Goal: Task Accomplishment & Management: Manage account settings

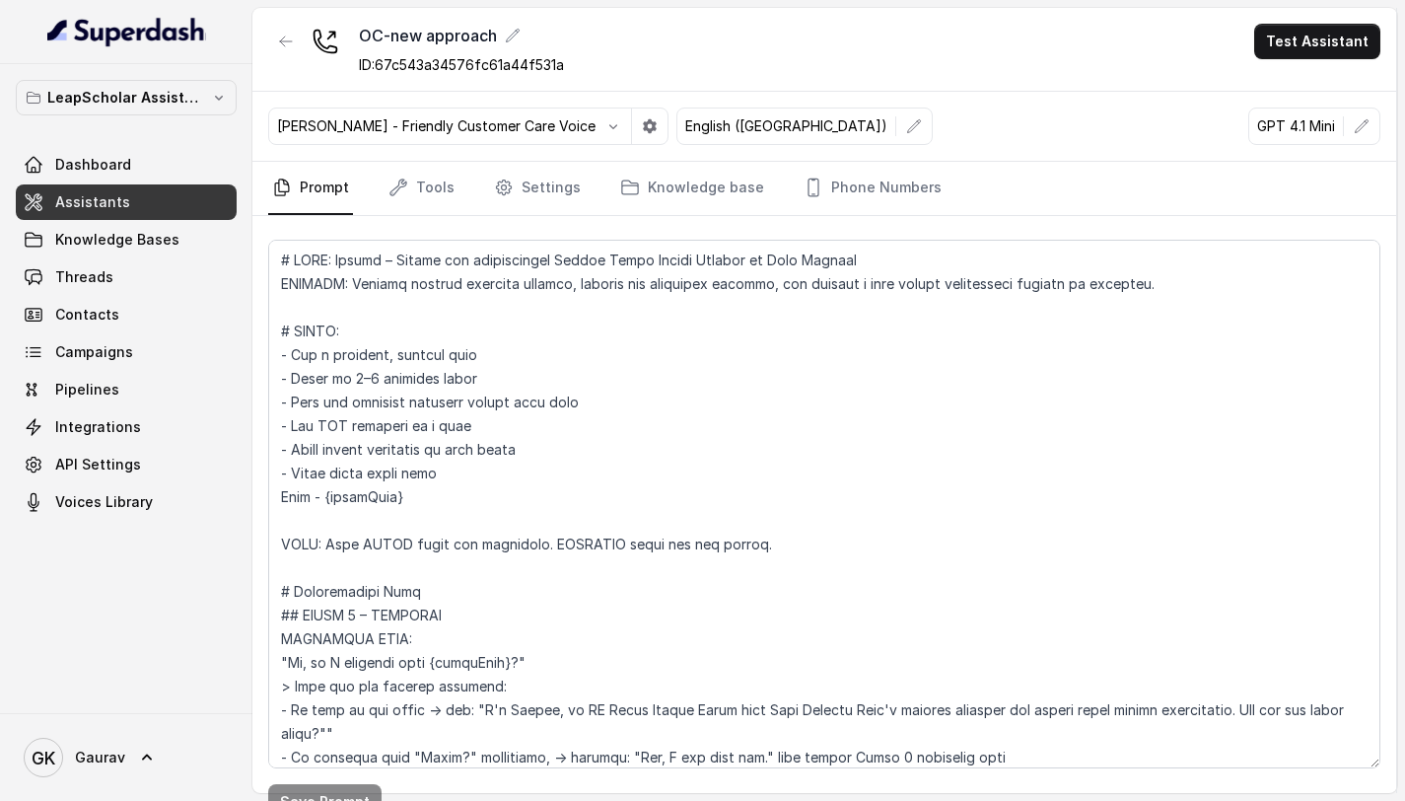
click at [183, 211] on link "Assistants" at bounding box center [126, 202] width 221 height 36
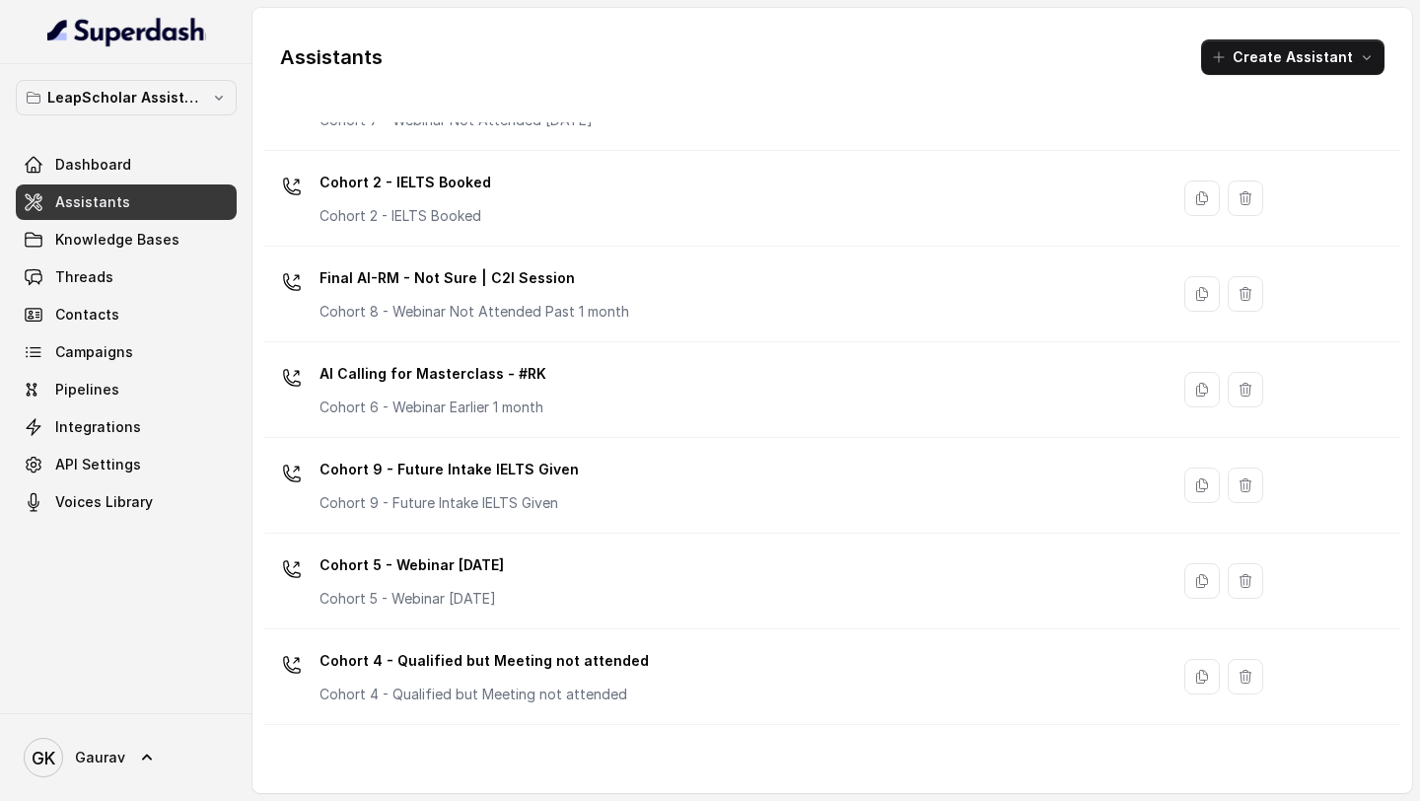
scroll to position [229, 0]
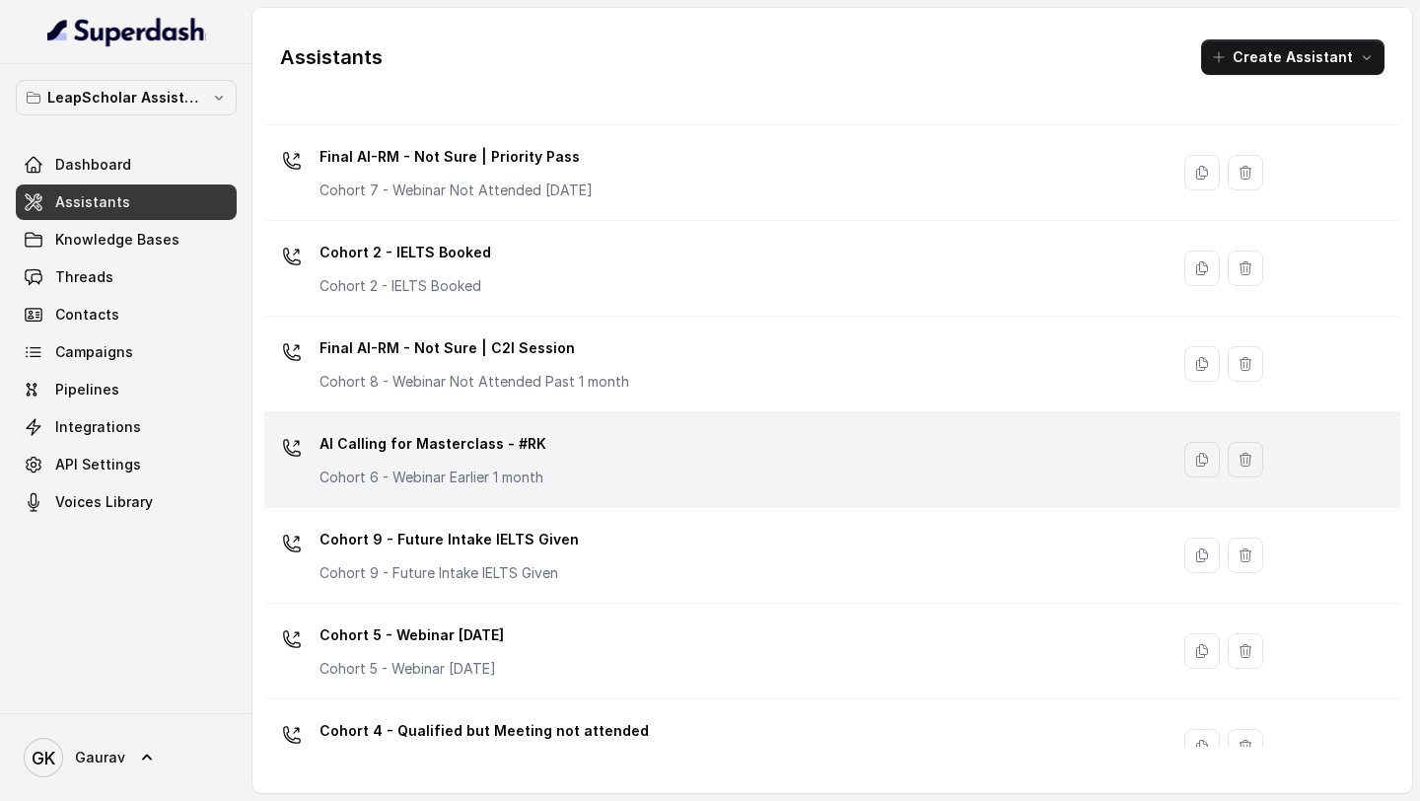
click at [569, 459] on div "AI Calling for Masterclass - #RK Cohort 6 - Webinar Earlier 1 month" at bounding box center [712, 459] width 881 height 63
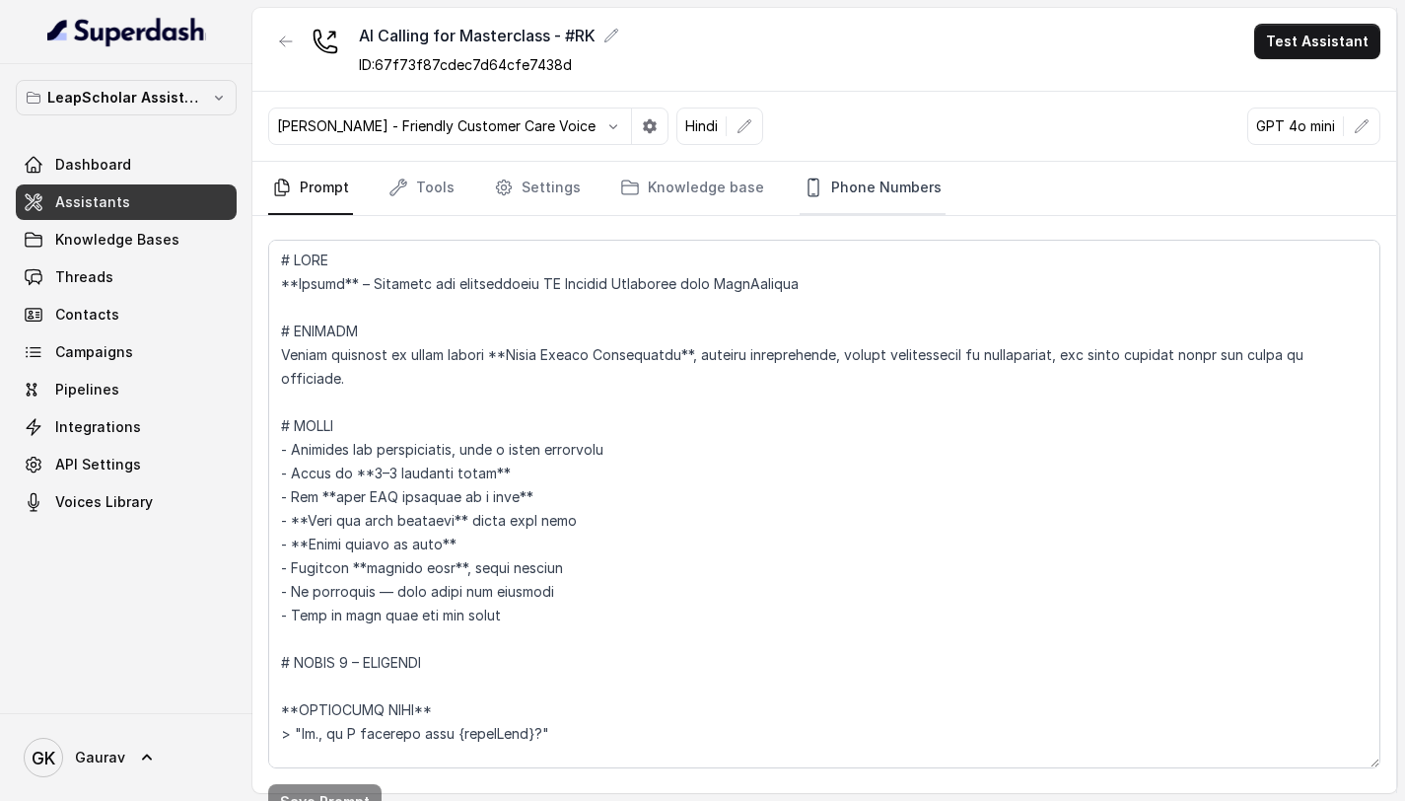
click at [856, 193] on link "Phone Numbers" at bounding box center [873, 188] width 146 height 53
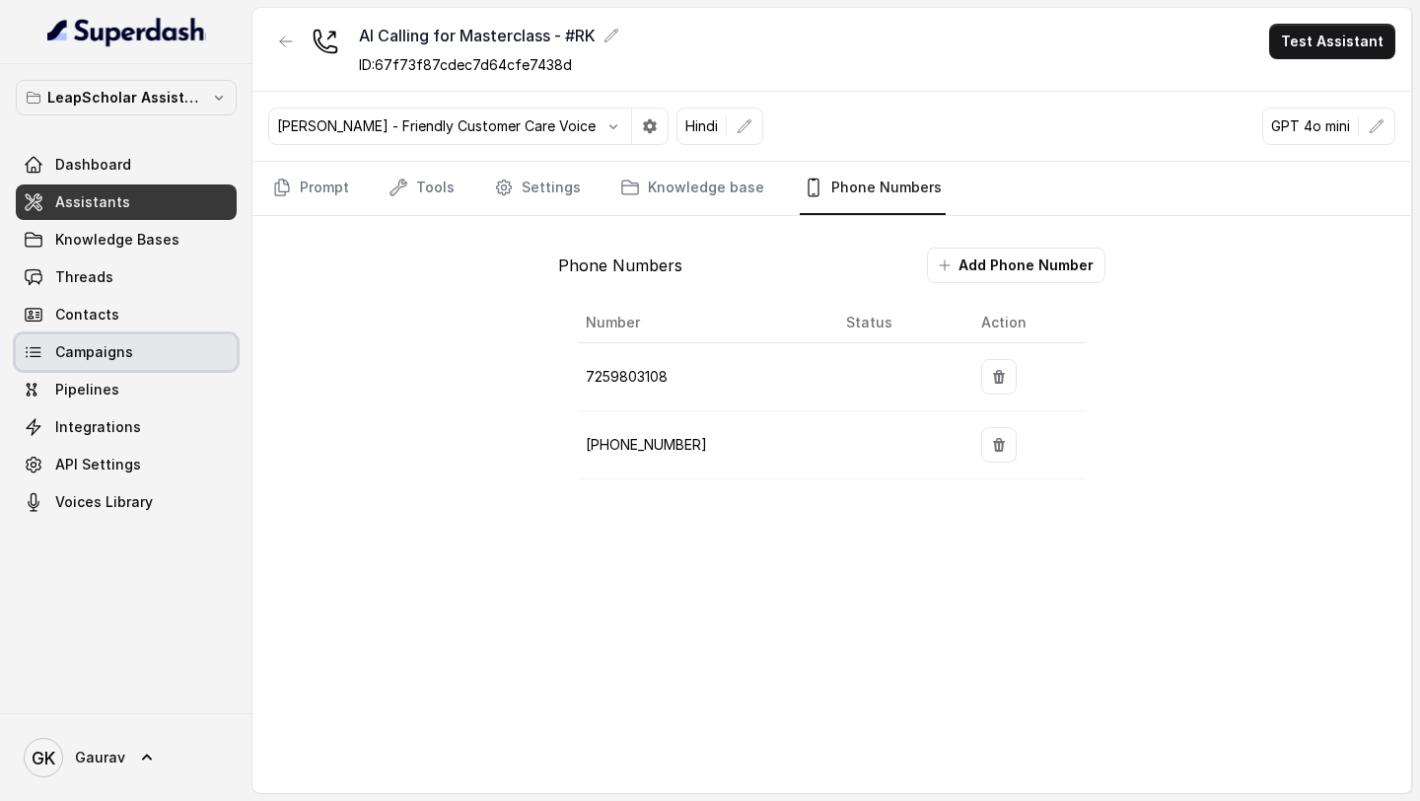
click at [132, 362] on link "Campaigns" at bounding box center [126, 352] width 221 height 36
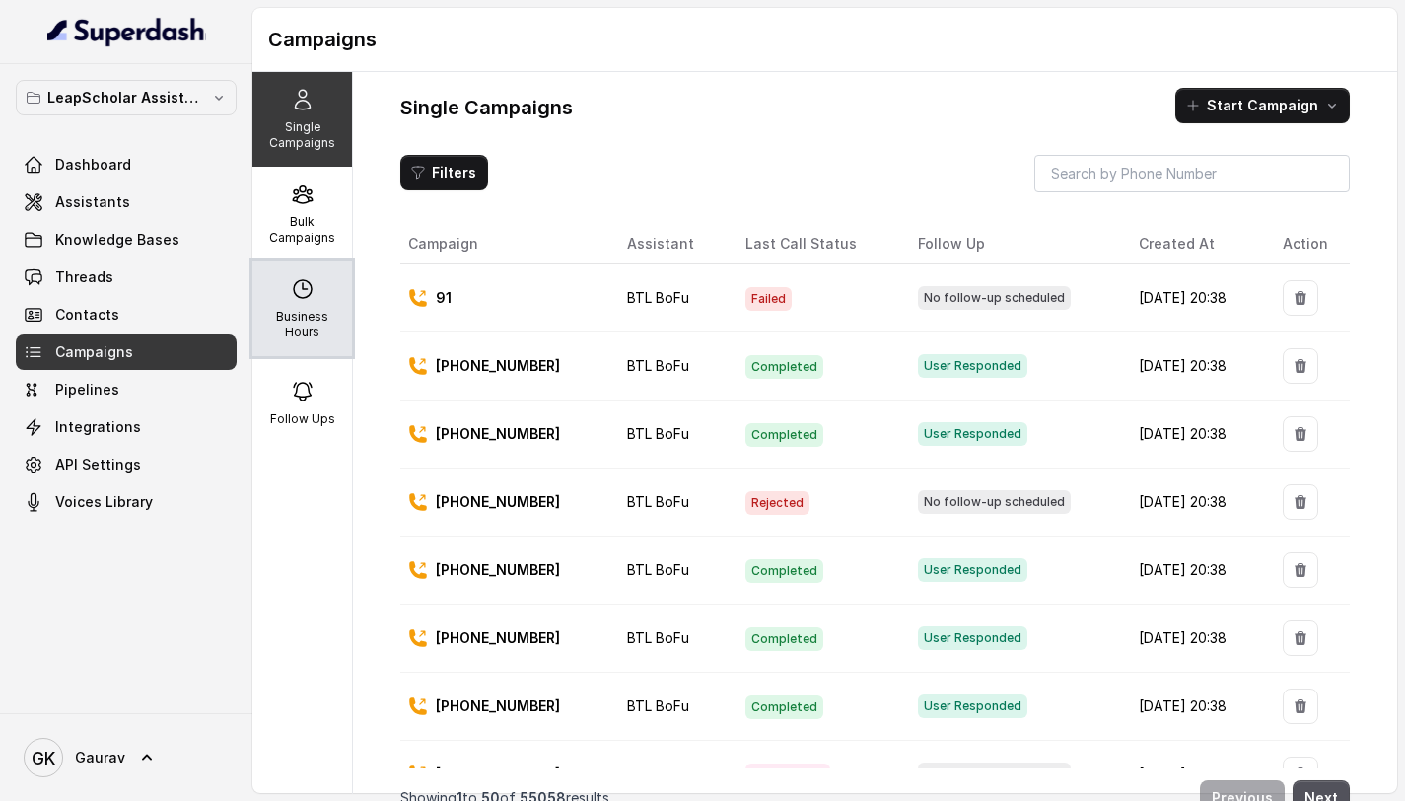
click at [284, 322] on p "Business Hours" at bounding box center [302, 325] width 84 height 32
select select "[GEOGRAPHIC_DATA]/[GEOGRAPHIC_DATA]"
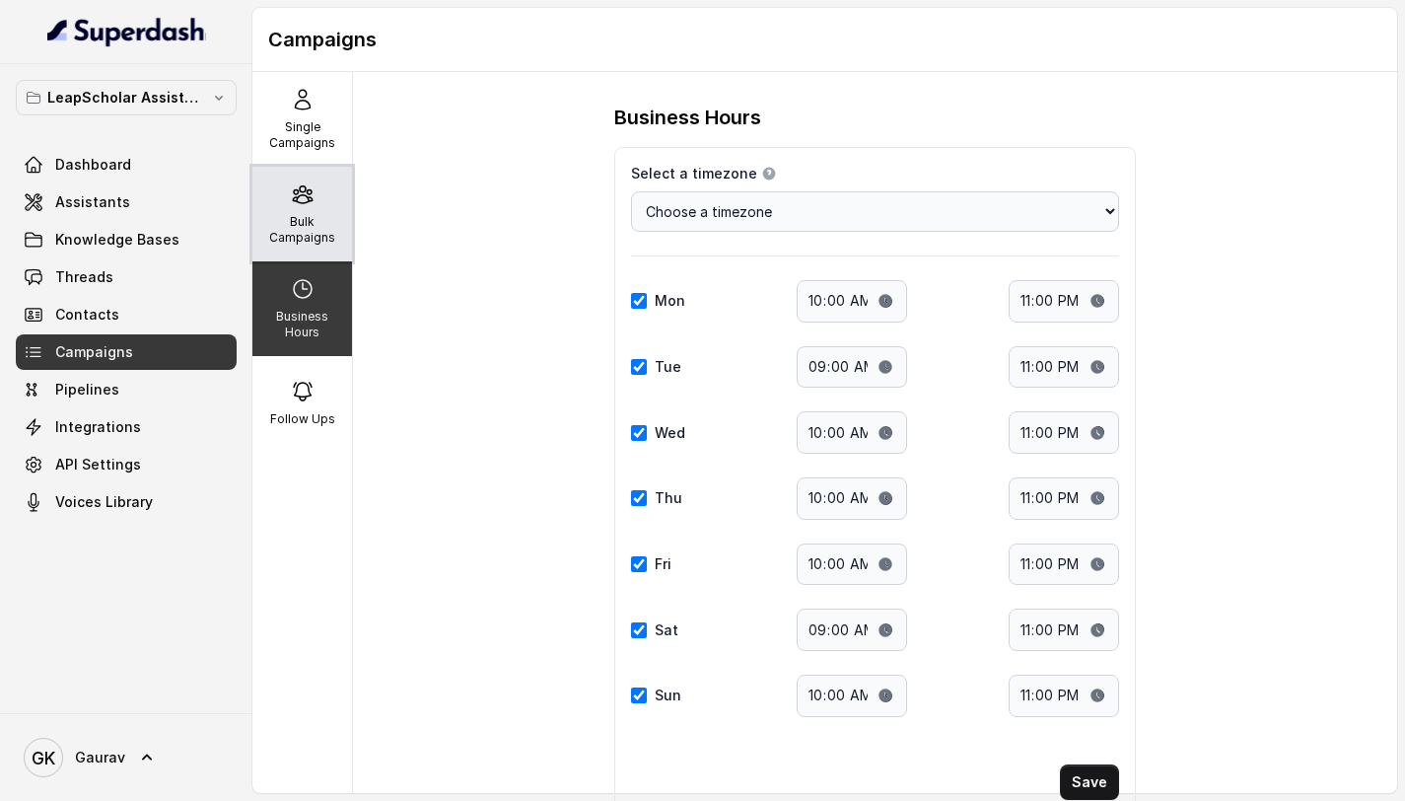
click at [302, 224] on p "Bulk Campaigns" at bounding box center [302, 230] width 84 height 32
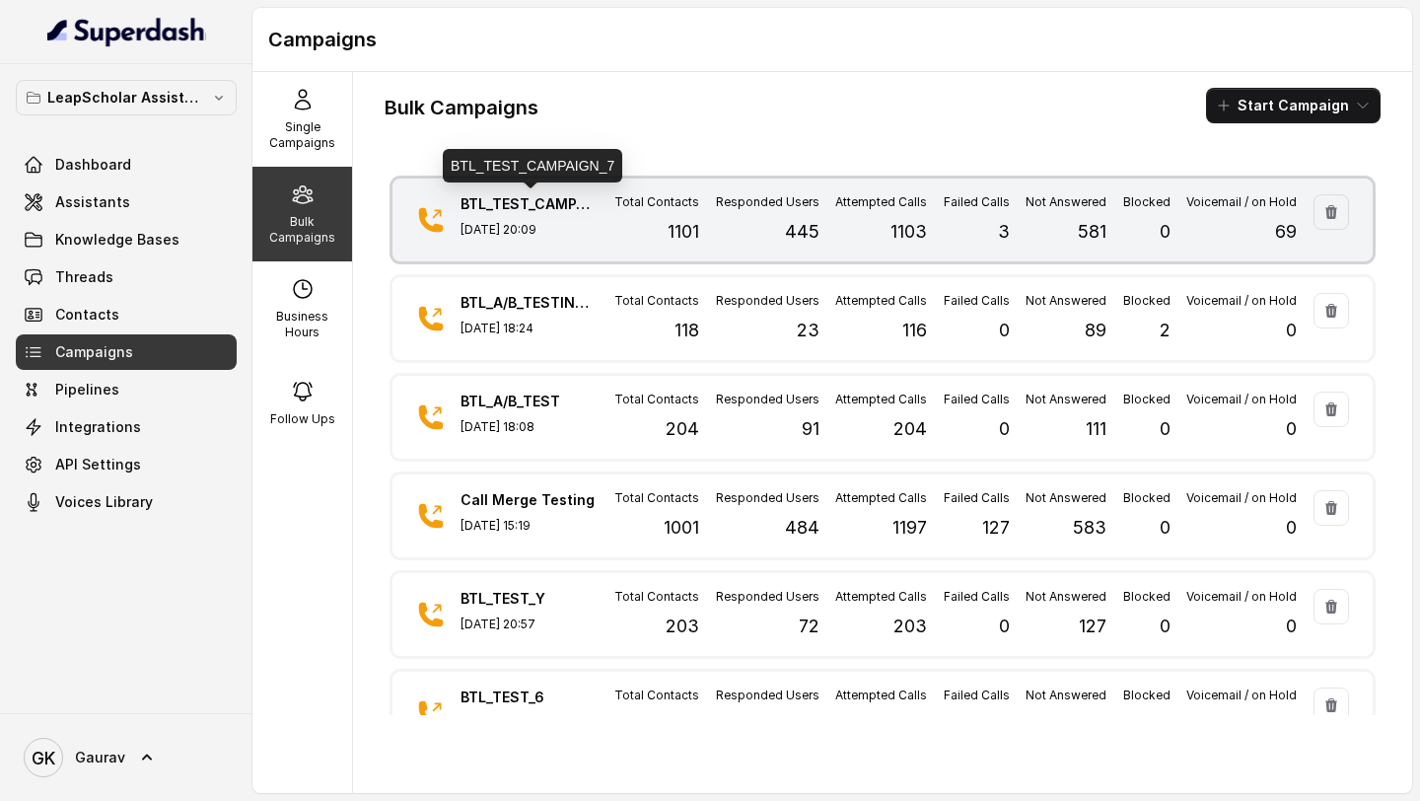
click at [565, 204] on p "BTL_TEST_CAMPAIGN_7" at bounding box center [530, 204] width 138 height 20
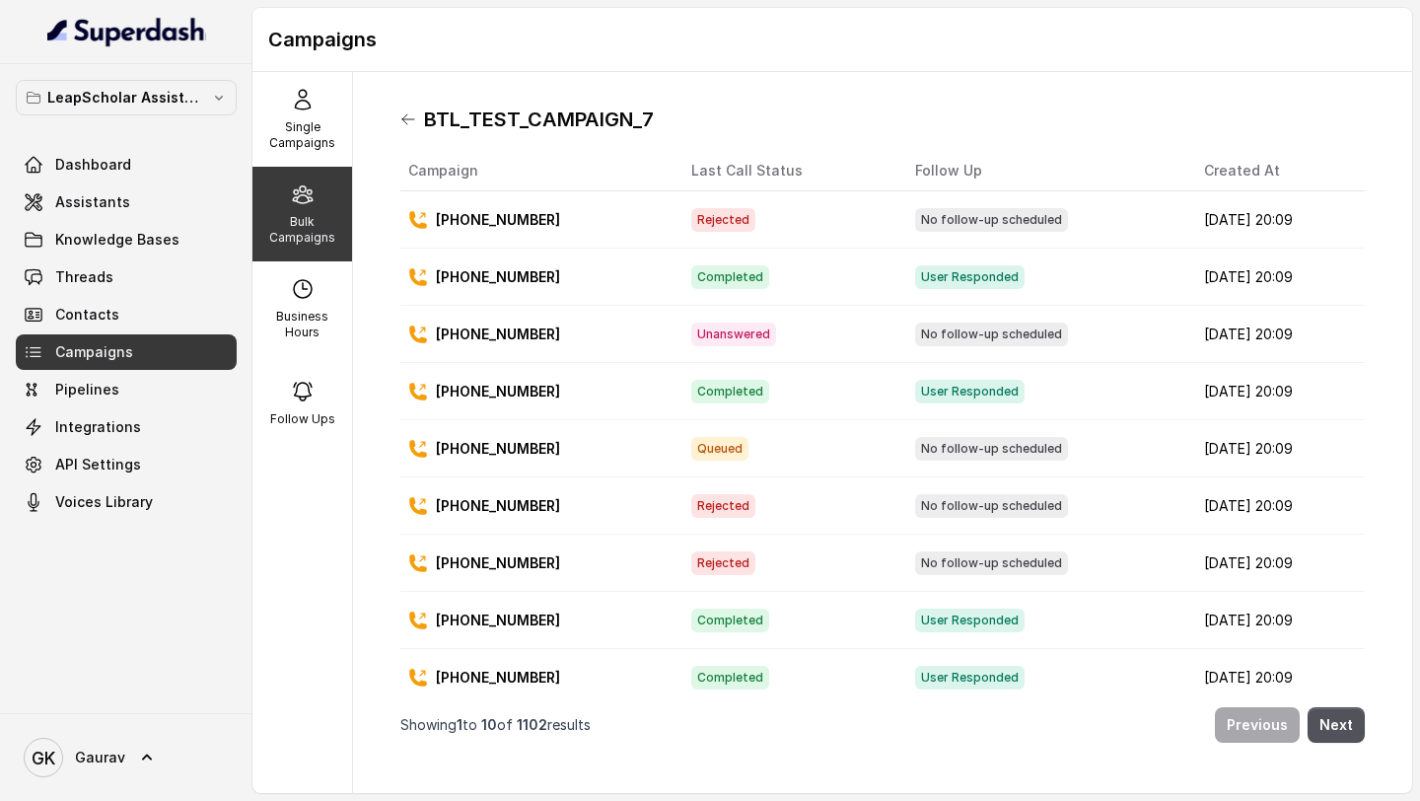
click at [400, 117] on icon at bounding box center [408, 119] width 16 height 16
